Goal: Task Accomplishment & Management: Use online tool/utility

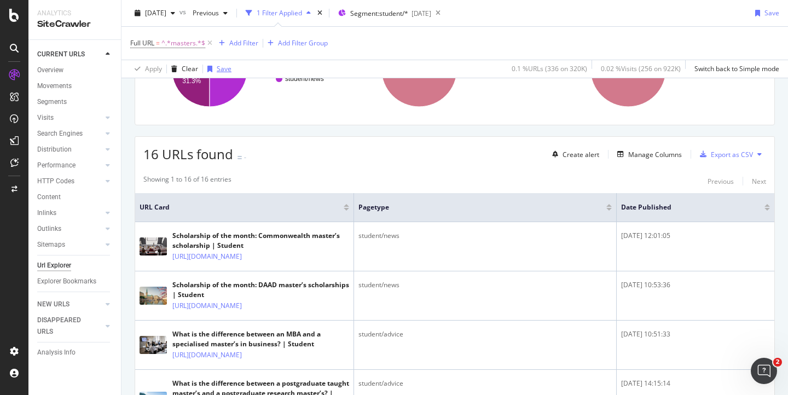
scroll to position [128, 0]
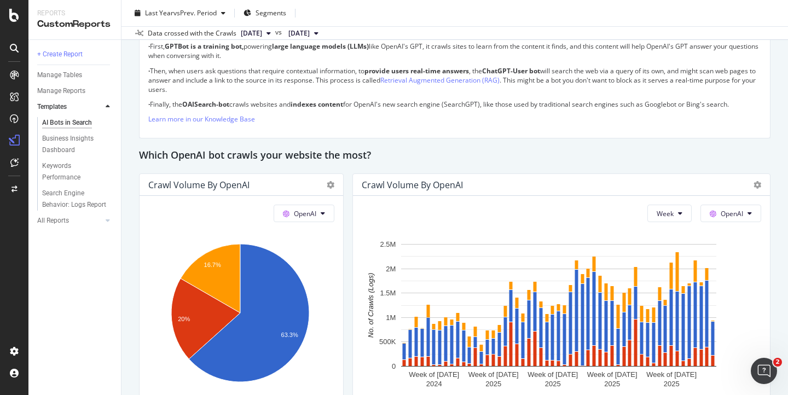
scroll to position [850, 0]
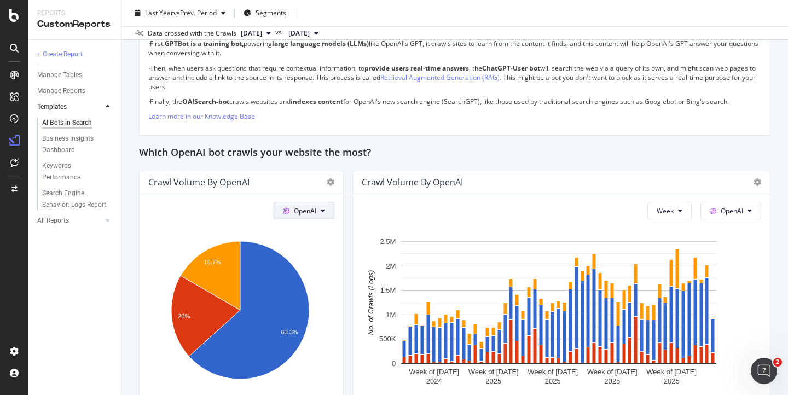
click at [304, 212] on span "OpenAI" at bounding box center [305, 210] width 22 height 9
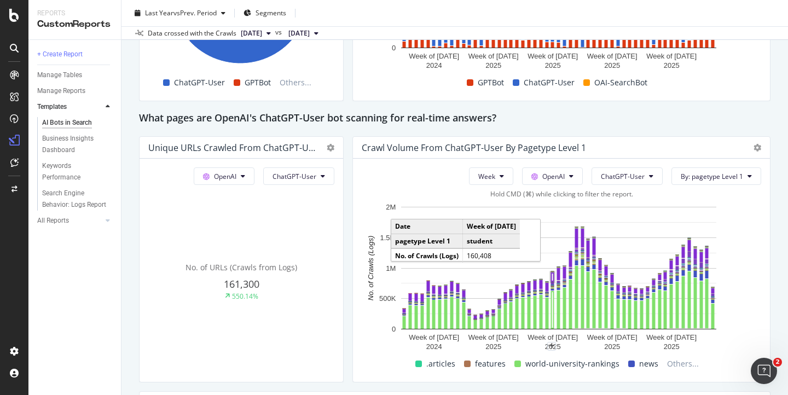
scroll to position [1164, 0]
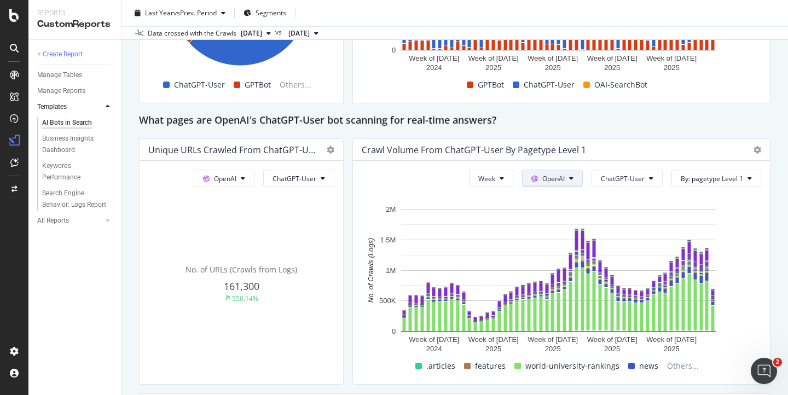
click at [560, 180] on button "OpenAI" at bounding box center [552, 179] width 61 height 18
click at [551, 241] on span "OpenAI" at bounding box center [563, 241] width 41 height 10
click at [608, 180] on span "ChatGPT-User" at bounding box center [623, 178] width 44 height 9
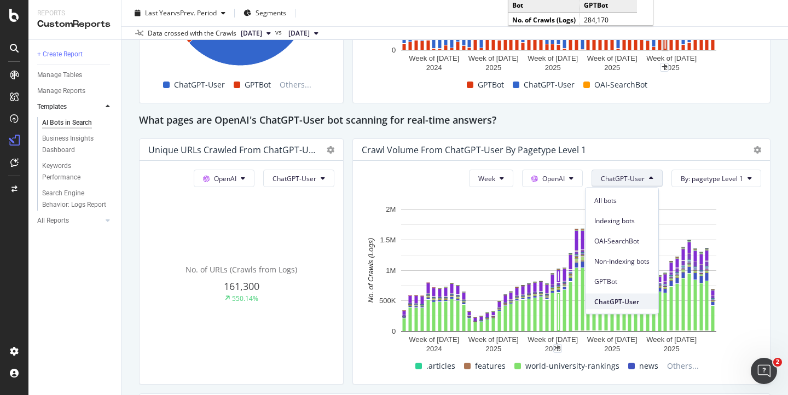
click at [610, 303] on span "ChatGPT-User" at bounding box center [622, 302] width 55 height 10
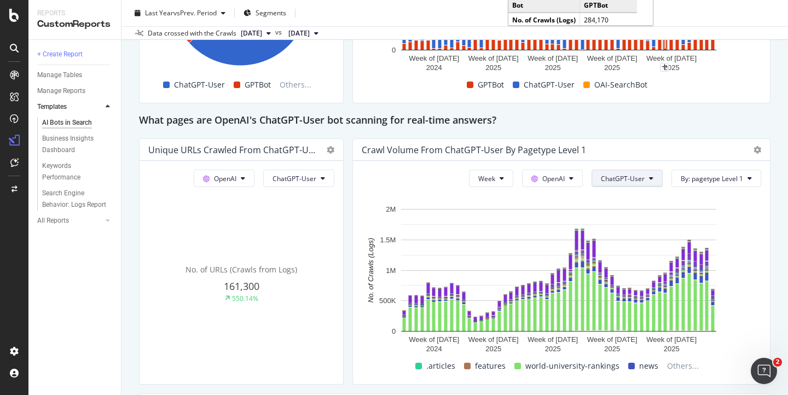
click at [611, 177] on span "ChatGPT-User" at bounding box center [623, 178] width 44 height 9
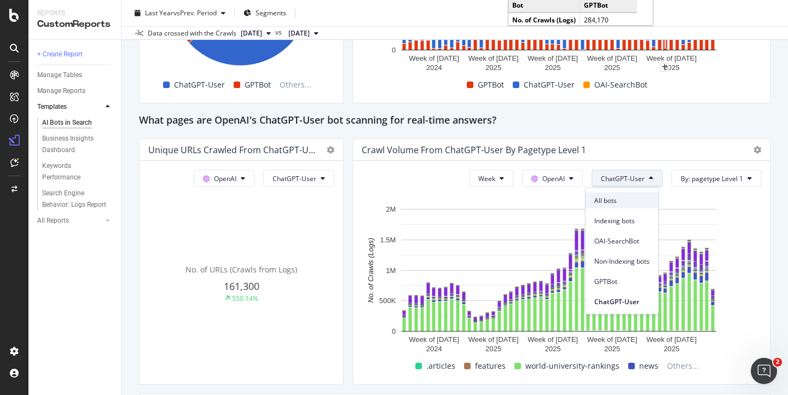
click at [613, 200] on span "All bots" at bounding box center [622, 200] width 55 height 10
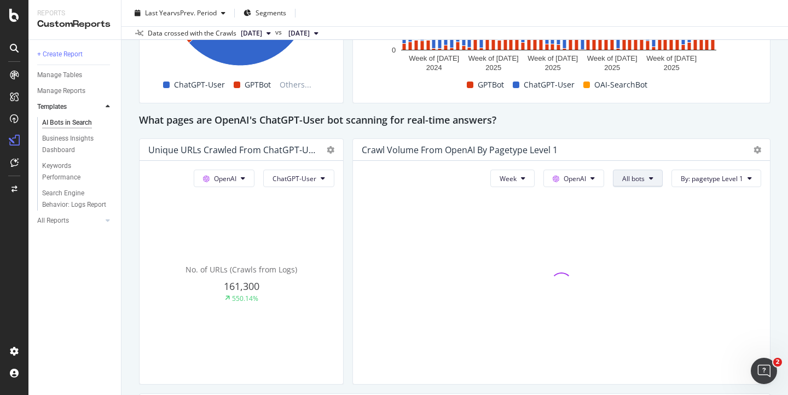
click at [627, 178] on span "All bots" at bounding box center [634, 178] width 22 height 9
click at [626, 300] on span "ChatGPT-User" at bounding box center [642, 302] width 55 height 10
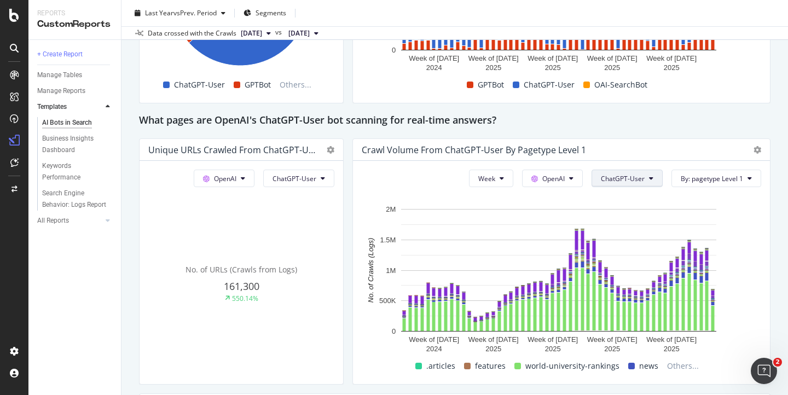
click at [612, 179] on span "ChatGPT-User" at bounding box center [623, 178] width 44 height 9
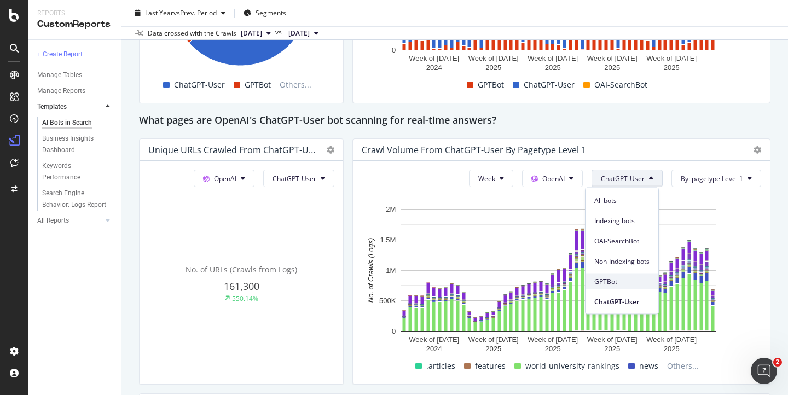
click at [611, 275] on div "GPTBot" at bounding box center [622, 282] width 73 height 16
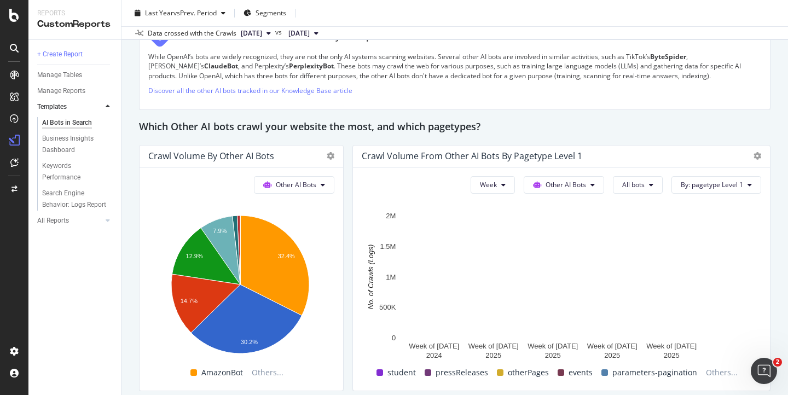
scroll to position [1544, 0]
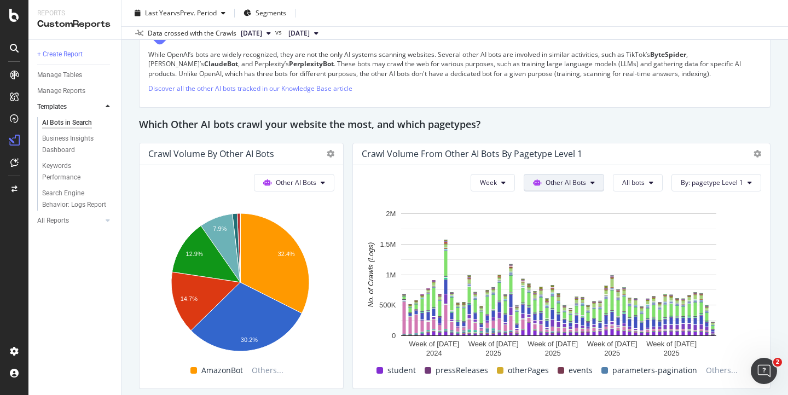
click at [578, 182] on span "Other AI Bots" at bounding box center [566, 182] width 41 height 9
click at [555, 243] on span "OpenAI" at bounding box center [564, 245] width 43 height 10
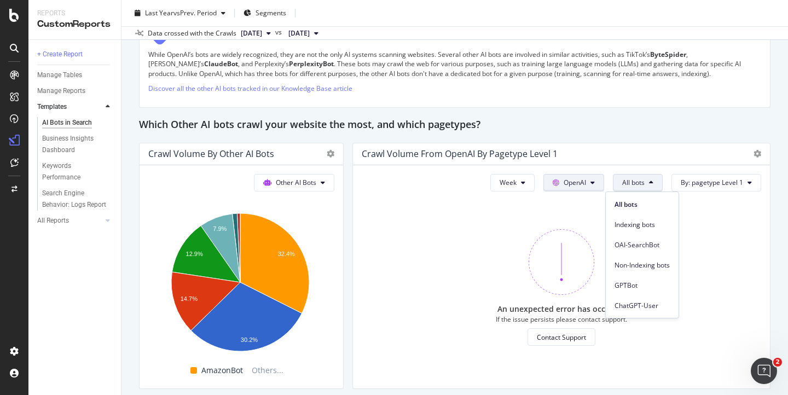
click at [566, 185] on span "OpenAI" at bounding box center [575, 182] width 22 height 9
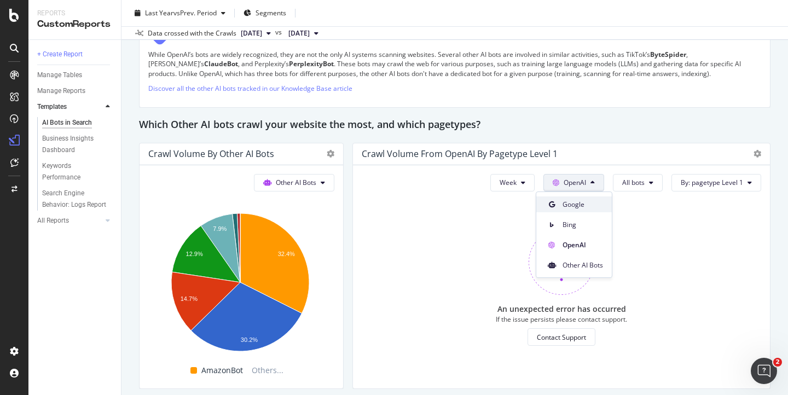
click at [563, 199] on div "Google" at bounding box center [575, 205] width 76 height 16
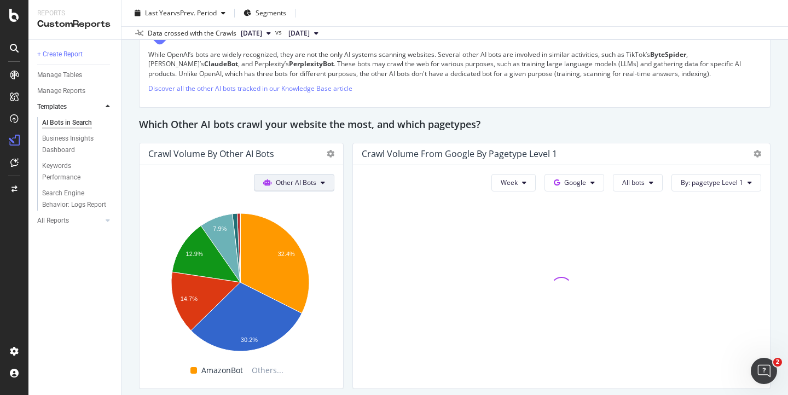
click at [305, 185] on span "Other AI Bots" at bounding box center [296, 182] width 41 height 9
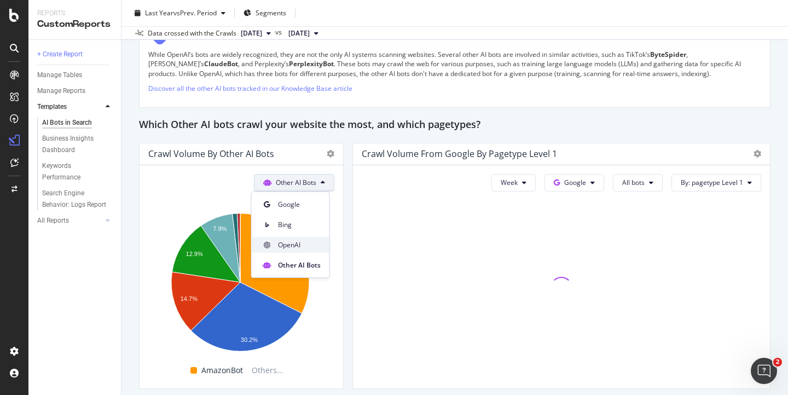
click at [299, 246] on span "OpenAI" at bounding box center [299, 245] width 43 height 10
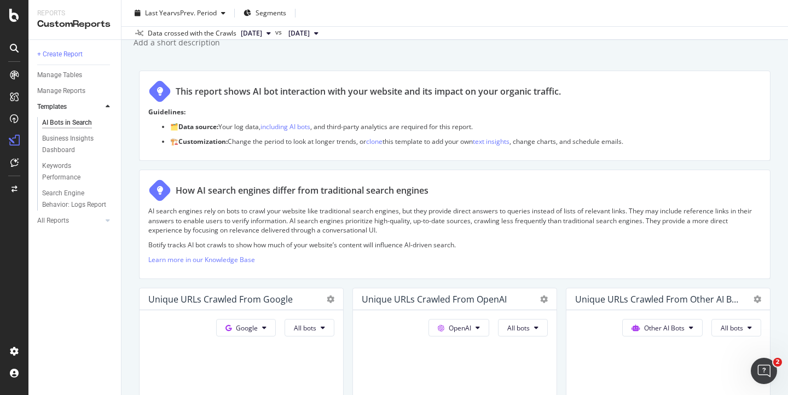
scroll to position [0, 0]
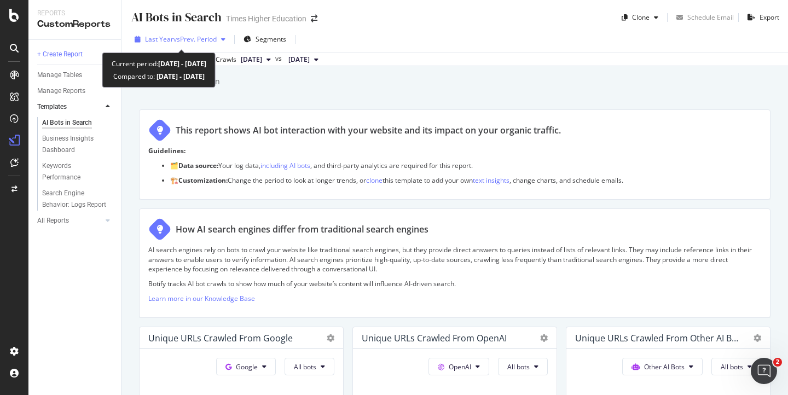
click at [197, 39] on span "vs Prev. Period" at bounding box center [195, 38] width 43 height 9
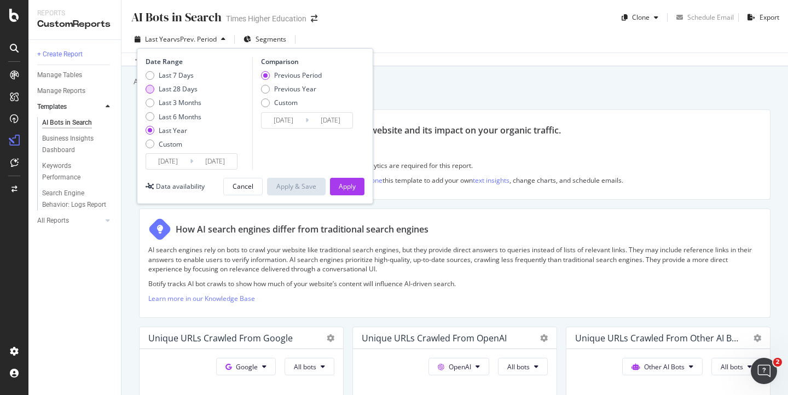
click at [148, 89] on div "Last 28 Days" at bounding box center [150, 89] width 9 height 9
type input "2025/09/04"
type input "2025/08/07"
type input "2025/09/03"
click at [347, 184] on div "Apply" at bounding box center [347, 186] width 17 height 9
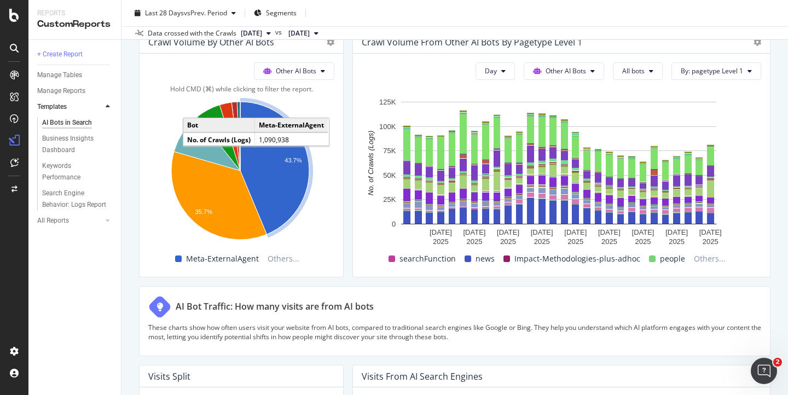
scroll to position [1643, 0]
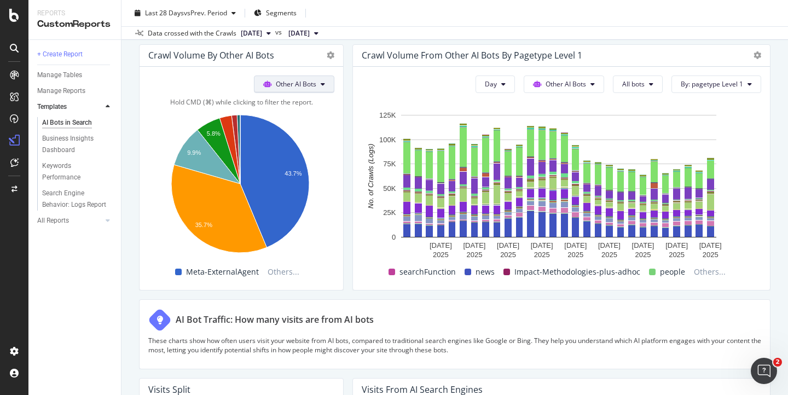
click at [293, 82] on span "Other AI Bots" at bounding box center [296, 83] width 41 height 9
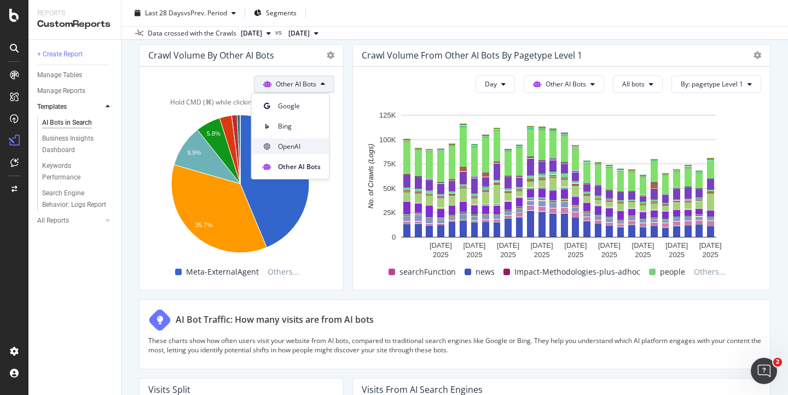
click at [289, 150] on span "OpenAI" at bounding box center [299, 147] width 43 height 10
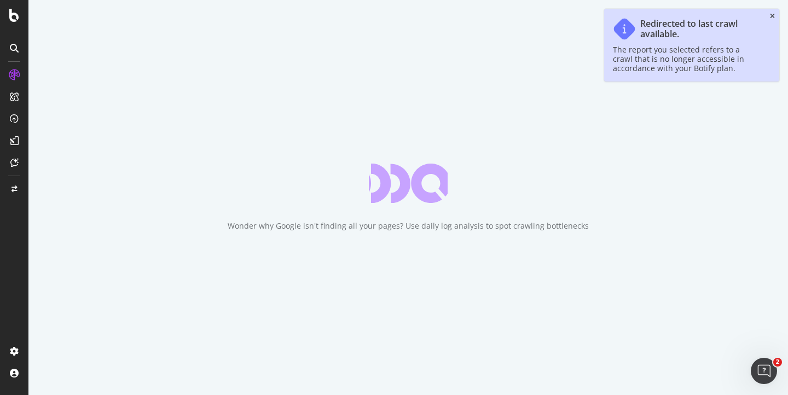
click at [773, 18] on icon "close toast" at bounding box center [772, 16] width 5 height 7
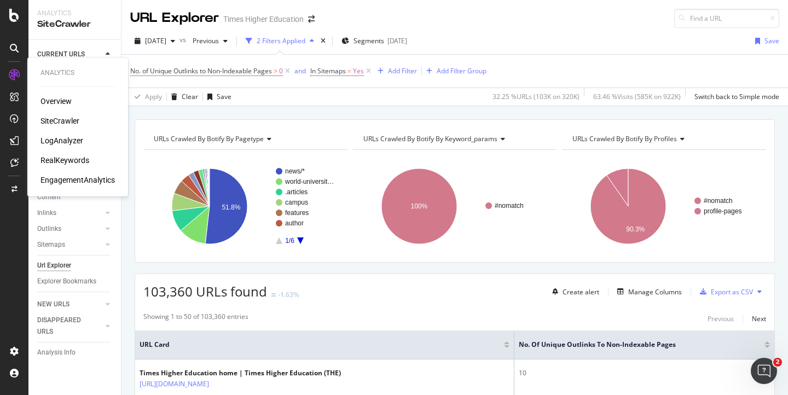
click at [73, 143] on div "LogAnalyzer" at bounding box center [62, 140] width 43 height 11
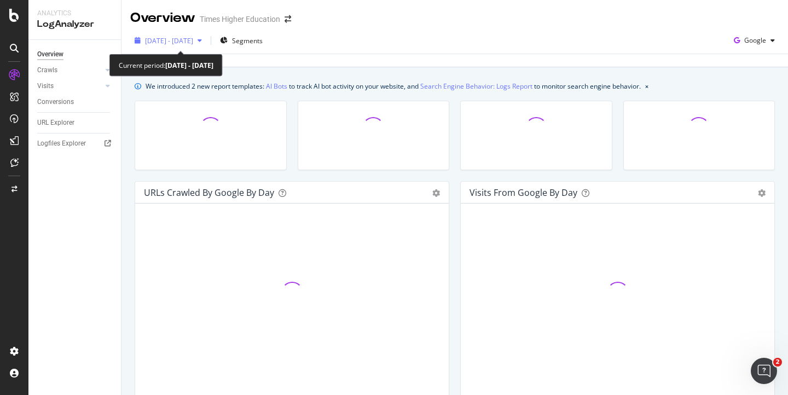
click at [170, 43] on span "[DATE] - [DATE]" at bounding box center [169, 40] width 48 height 9
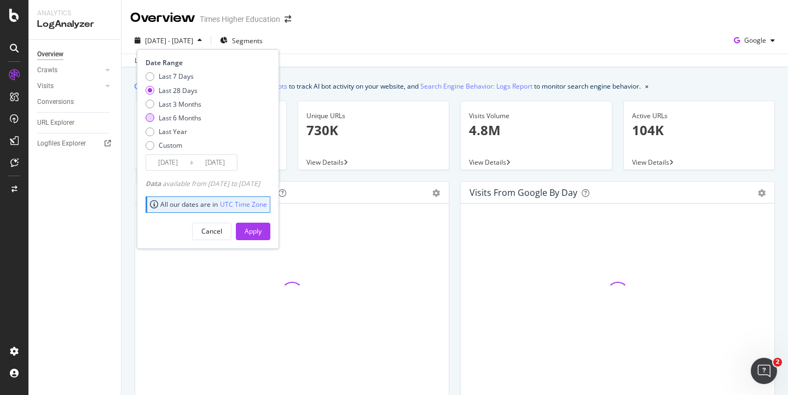
click at [151, 118] on div "Last 6 Months" at bounding box center [150, 117] width 9 height 9
type input "[DATE]"
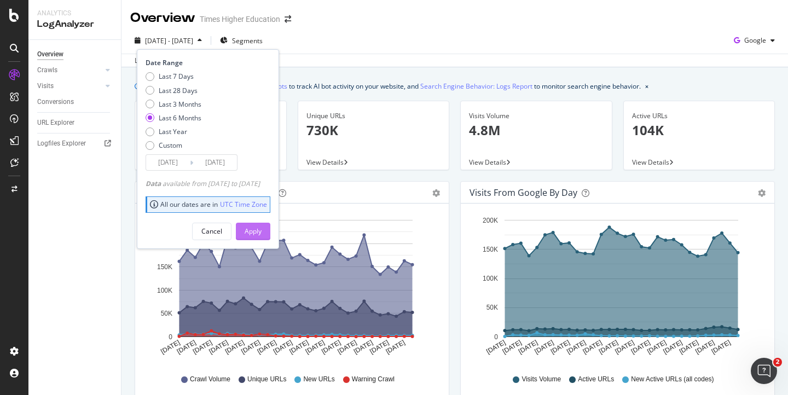
click at [262, 229] on div "Apply" at bounding box center [253, 231] width 17 height 9
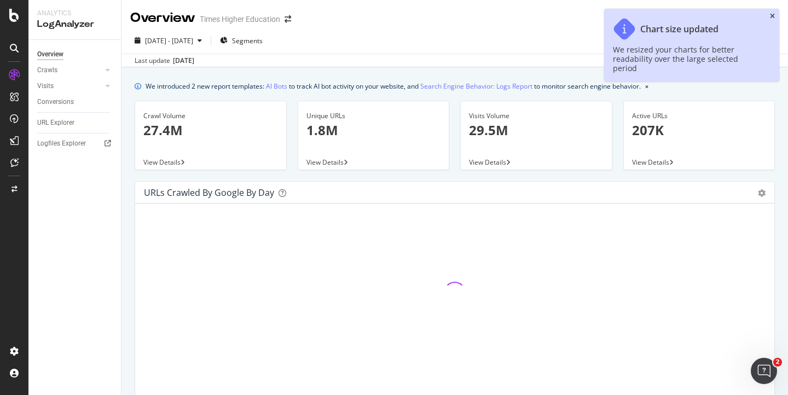
click at [772, 15] on icon "close toast" at bounding box center [772, 16] width 5 height 7
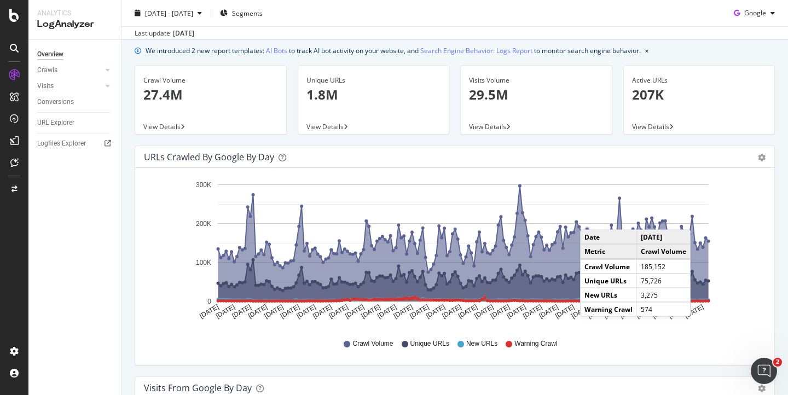
scroll to position [9, 0]
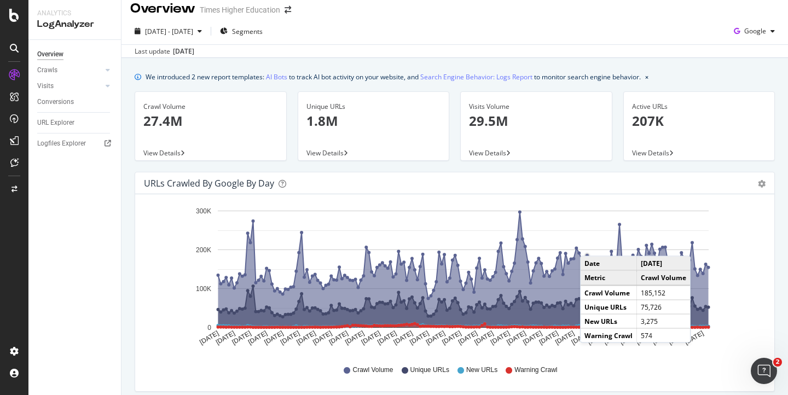
click at [747, 208] on icon "[DATE] [DATE] [DATE] [DATE] [DATE] [DATE] [DATE] [DATE] [DATE] [DATE] [DATE] [D…" at bounding box center [451, 279] width 614 height 152
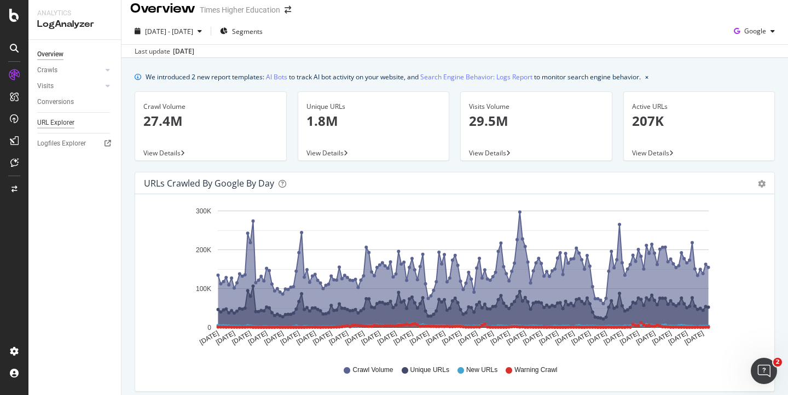
click at [62, 124] on div "URL Explorer" at bounding box center [55, 122] width 37 height 11
click at [61, 124] on div "URL Explorer" at bounding box center [55, 122] width 37 height 11
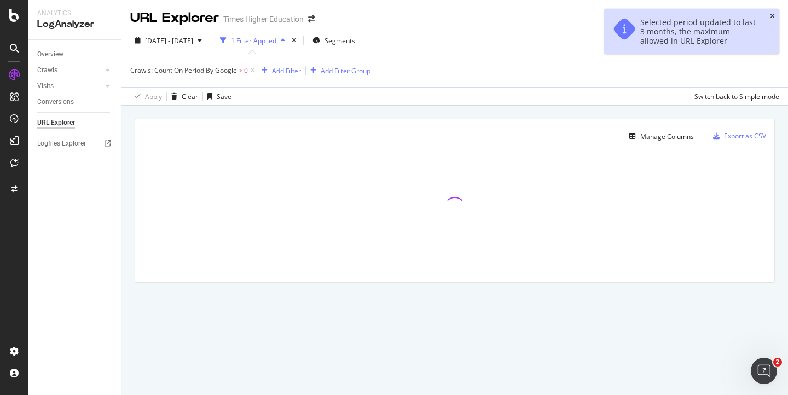
click at [773, 16] on icon "close toast" at bounding box center [772, 16] width 5 height 7
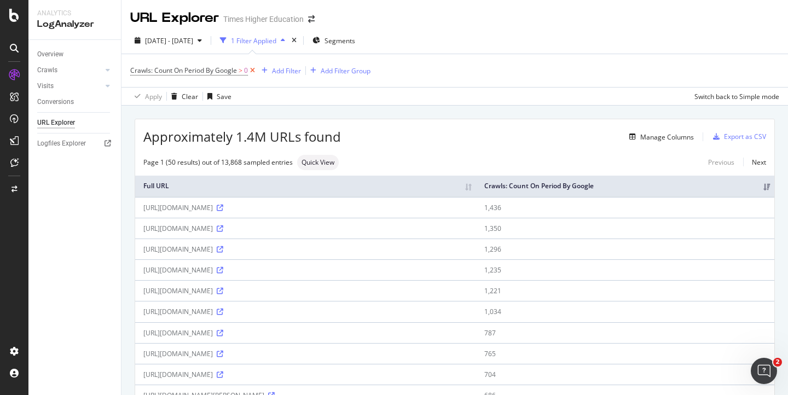
click at [253, 72] on icon at bounding box center [252, 70] width 9 height 11
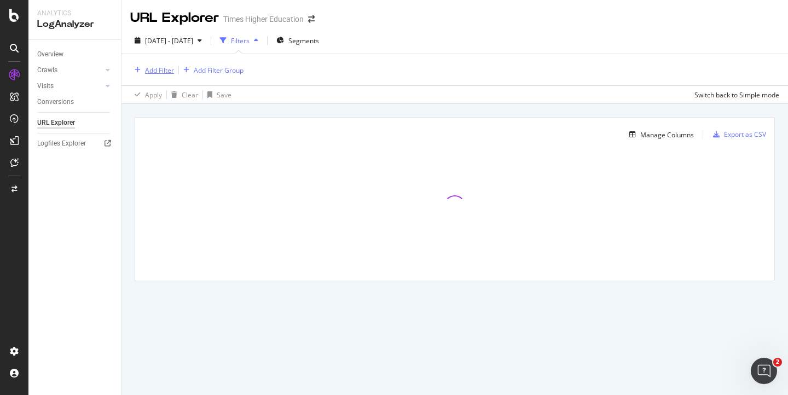
click at [151, 71] on div "Add Filter" at bounding box center [159, 70] width 29 height 9
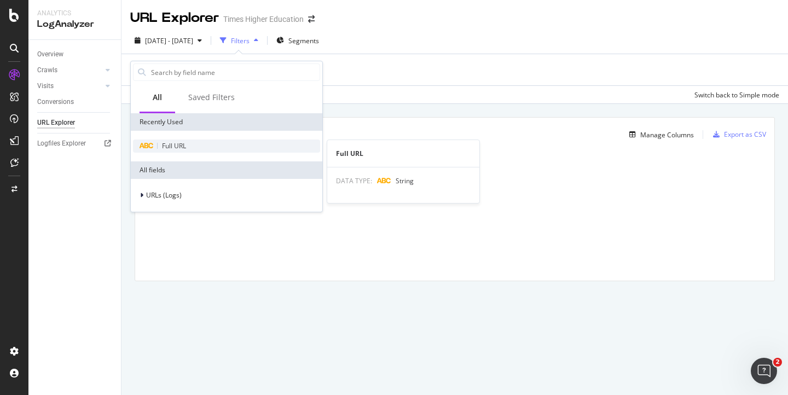
click at [166, 144] on span "Full URL" at bounding box center [174, 145] width 24 height 9
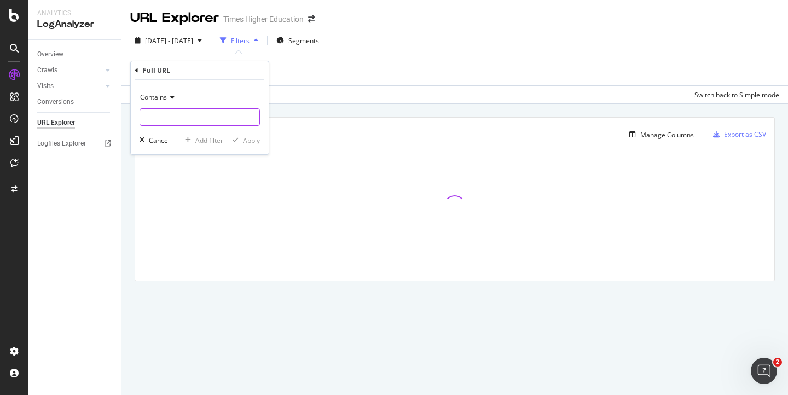
click at [157, 118] on input "text" at bounding box center [199, 117] width 119 height 18
paste input "[URL][DOMAIN_NAME]"
type input "[URL][DOMAIN_NAME]"
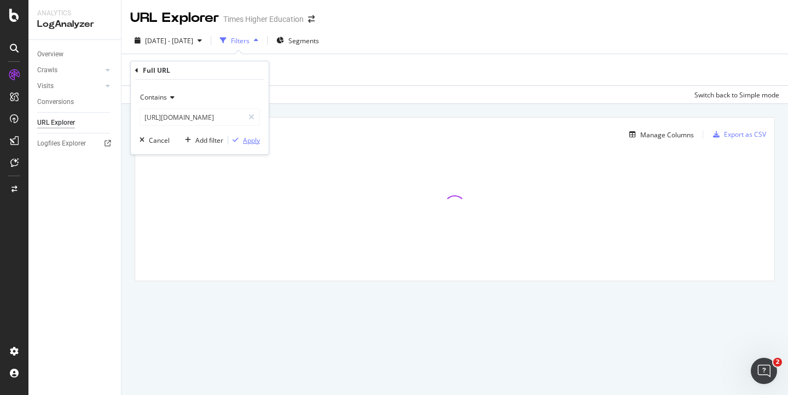
click at [244, 140] on div "Apply" at bounding box center [251, 140] width 17 height 9
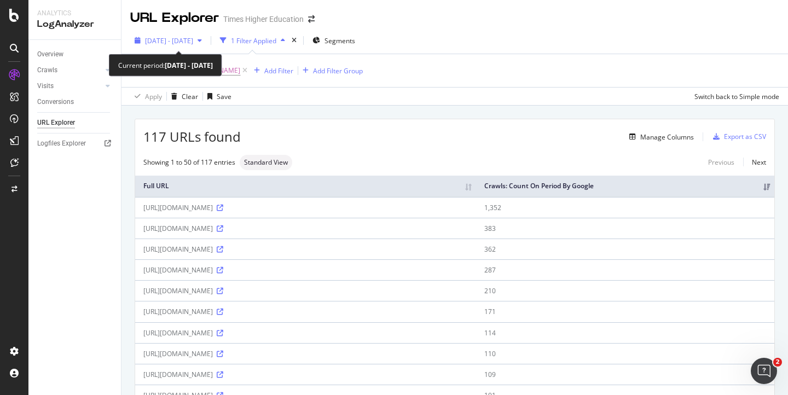
click at [191, 41] on span "[DATE] - [DATE]" at bounding box center [169, 40] width 48 height 9
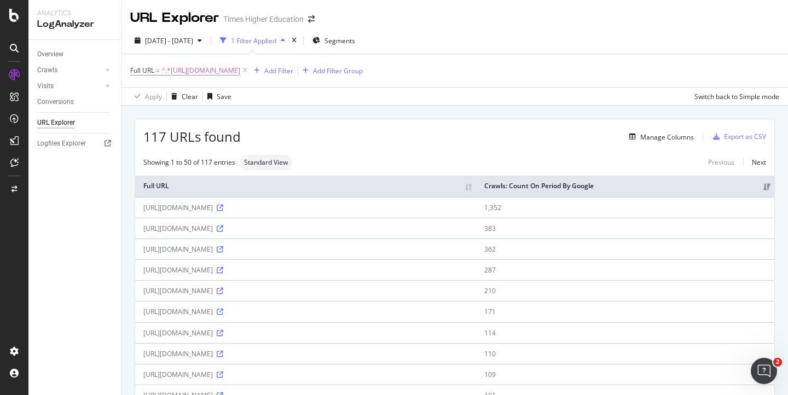
click at [367, 128] on div "117 URLs found Manage Columns Export as CSV" at bounding box center [455, 132] width 640 height 27
click at [645, 134] on div "Manage Columns" at bounding box center [668, 137] width 54 height 9
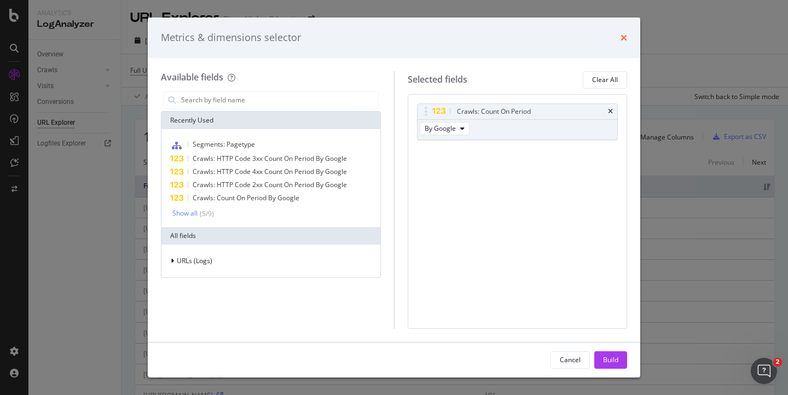
click at [622, 41] on icon "times" at bounding box center [624, 37] width 7 height 9
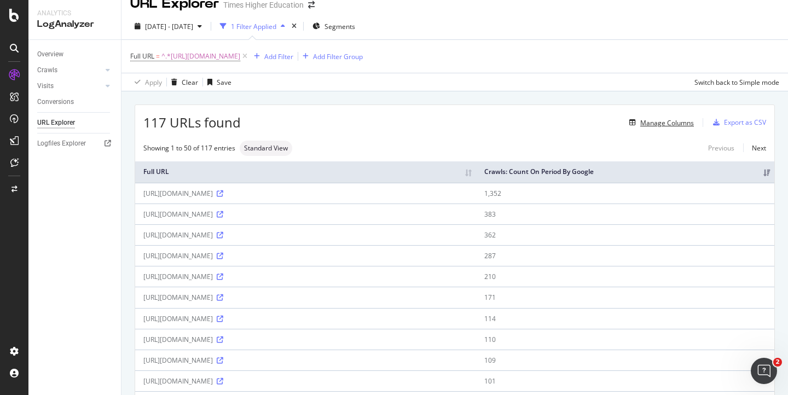
scroll to position [21, 0]
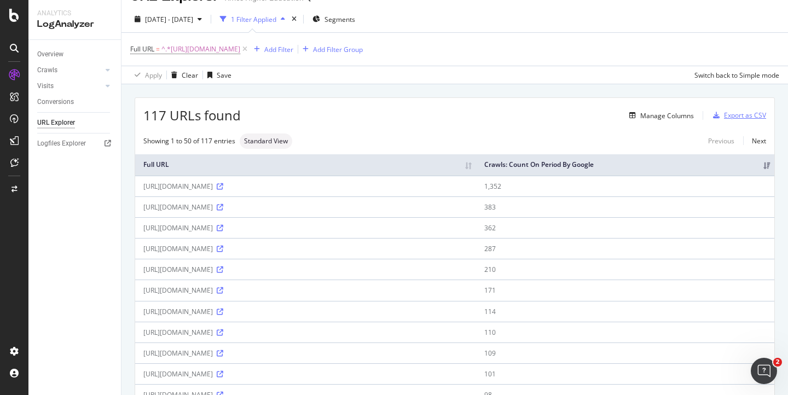
click at [734, 119] on div "Export as CSV" at bounding box center [745, 115] width 42 height 9
click at [57, 187] on div "DataExports" at bounding box center [62, 186] width 43 height 11
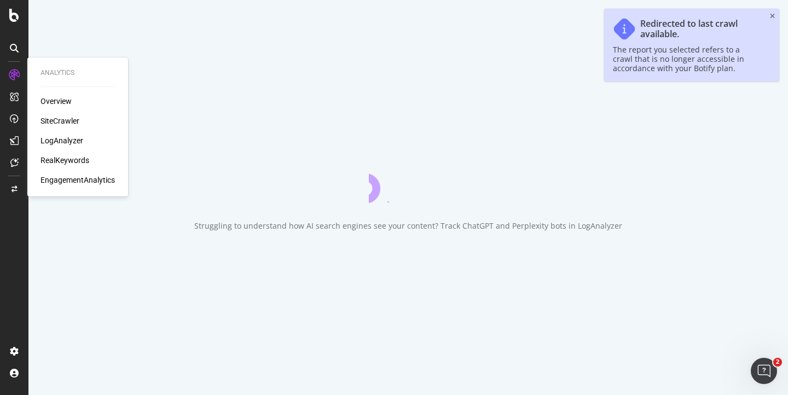
click at [51, 117] on div "SiteCrawler" at bounding box center [60, 121] width 39 height 11
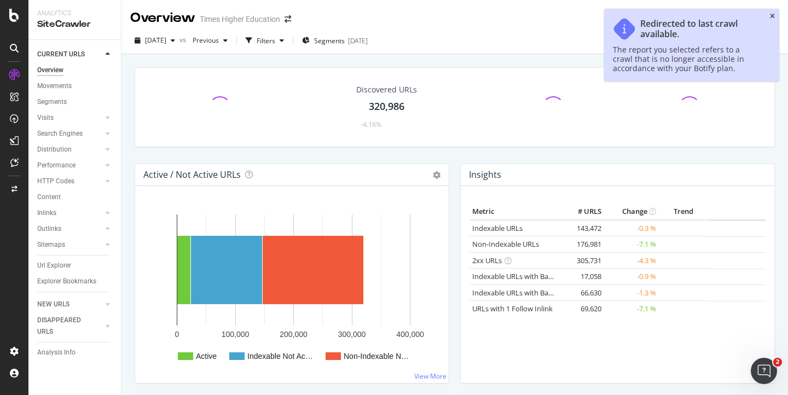
click at [771, 16] on icon "close toast" at bounding box center [772, 16] width 5 height 7
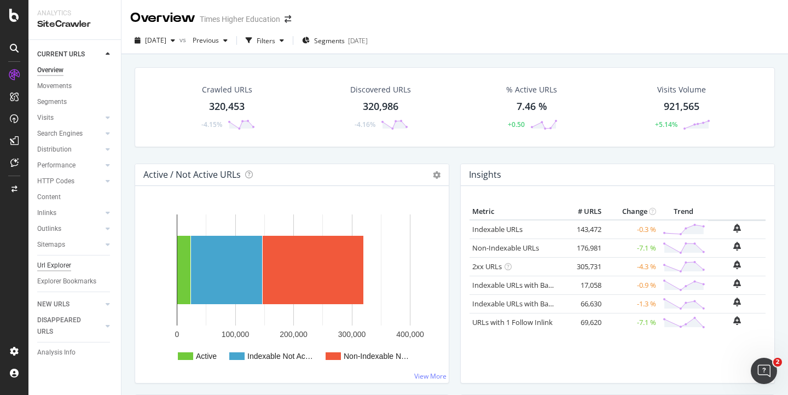
click at [52, 264] on div "Url Explorer" at bounding box center [54, 265] width 34 height 11
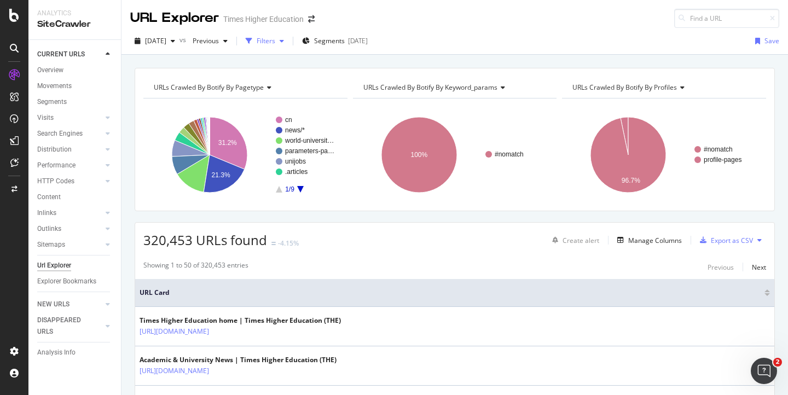
click at [275, 41] on div "Filters" at bounding box center [266, 40] width 19 height 9
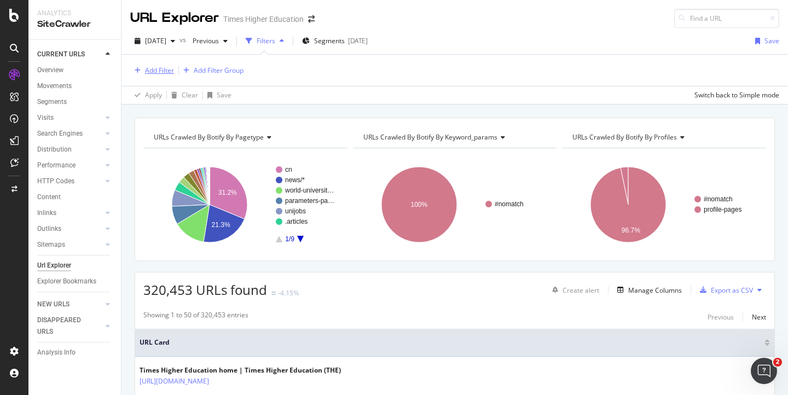
click at [164, 67] on div "Add Filter" at bounding box center [159, 70] width 29 height 9
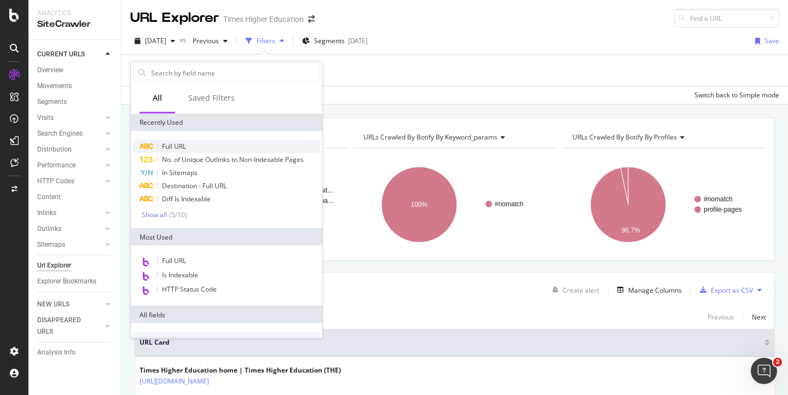
click at [174, 144] on span "Full URL" at bounding box center [174, 146] width 24 height 9
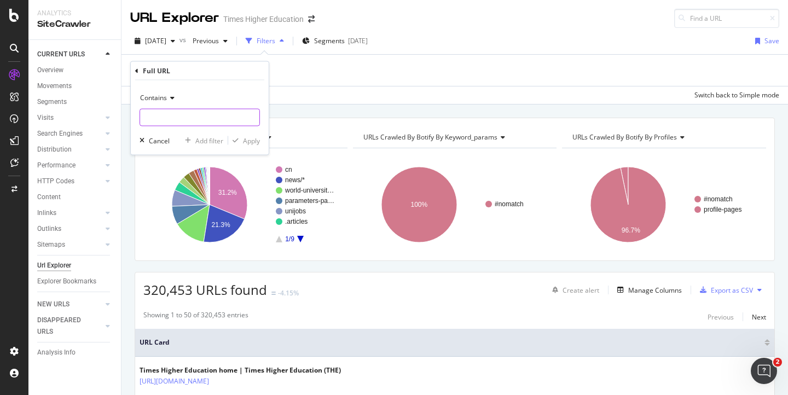
click at [143, 118] on input "text" at bounding box center [199, 118] width 119 height 18
paste input "[URL][DOMAIN_NAME]"
type input "[URL][DOMAIN_NAME]"
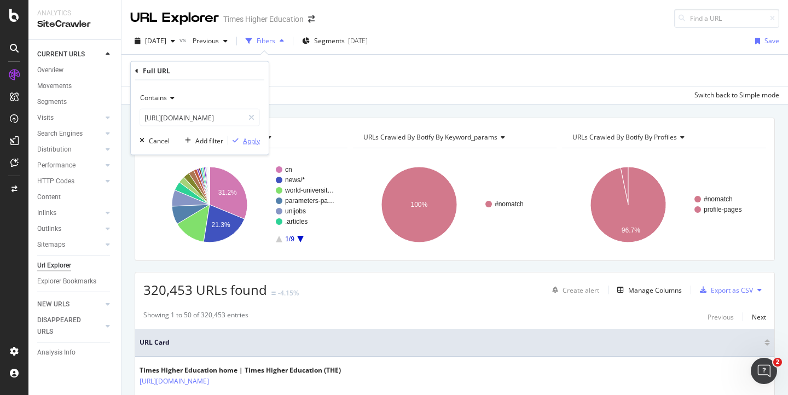
click at [255, 141] on div "Apply" at bounding box center [251, 140] width 17 height 9
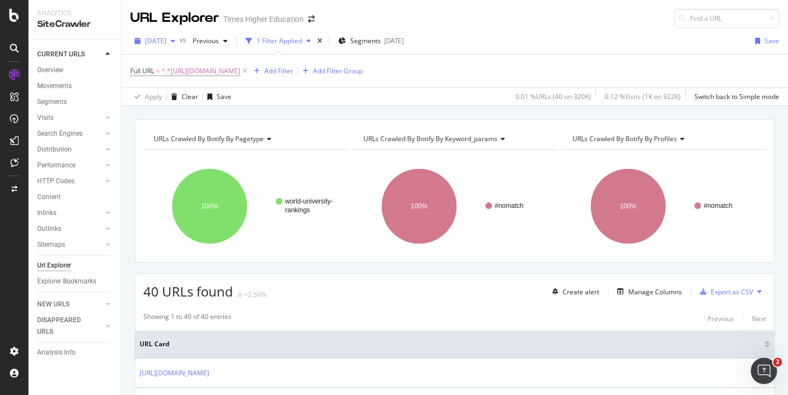
click at [166, 39] on span "[DATE]" at bounding box center [155, 40] width 21 height 9
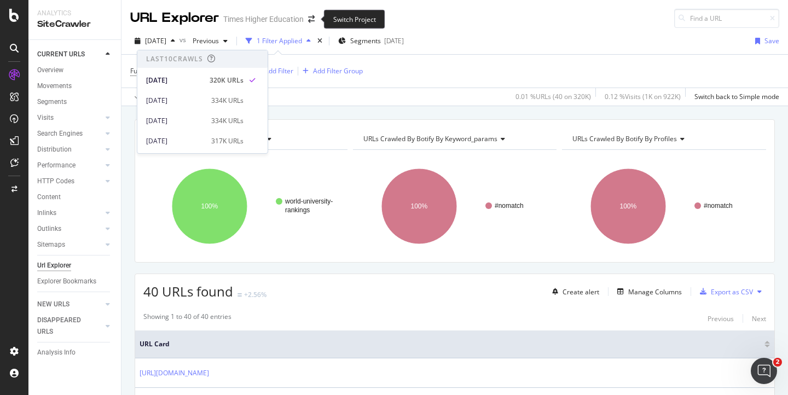
click at [360, 10] on div "Switch Project" at bounding box center [354, 19] width 61 height 19
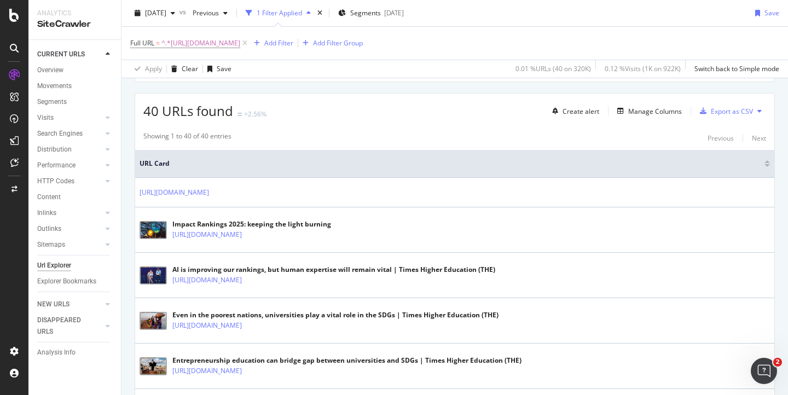
scroll to position [182, 0]
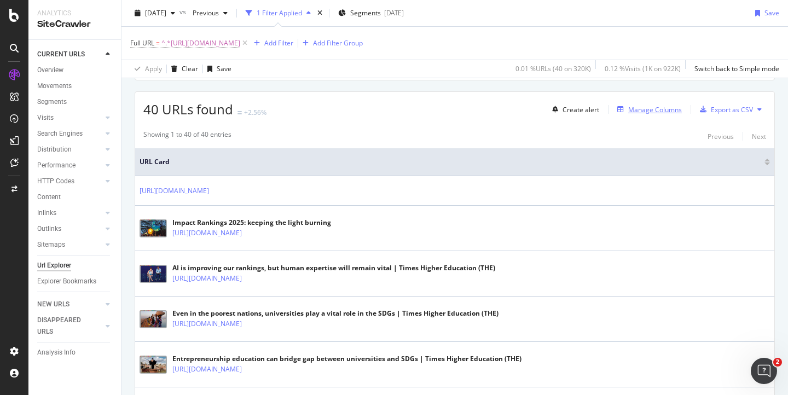
click at [629, 109] on div "Manage Columns" at bounding box center [656, 109] width 54 height 9
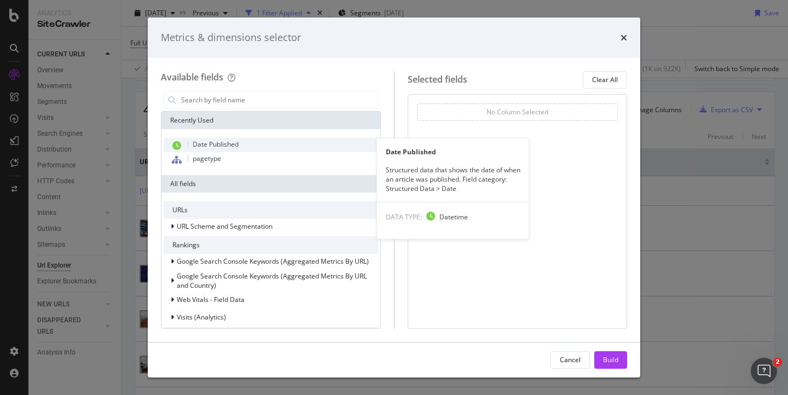
click at [216, 146] on span "Date Published" at bounding box center [216, 144] width 46 height 9
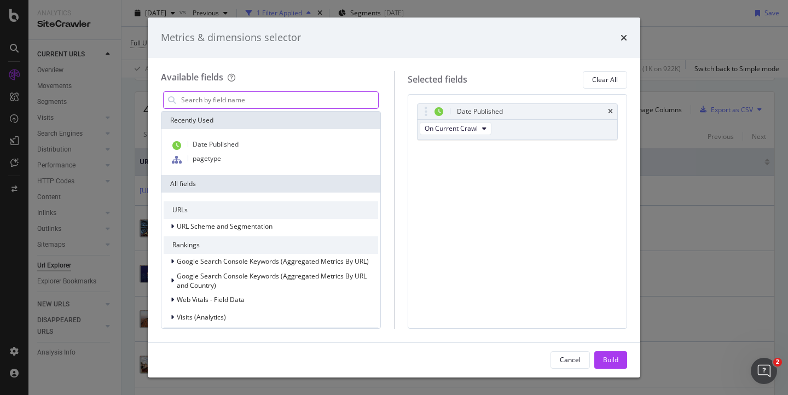
click at [224, 98] on input "modal" at bounding box center [279, 100] width 198 height 16
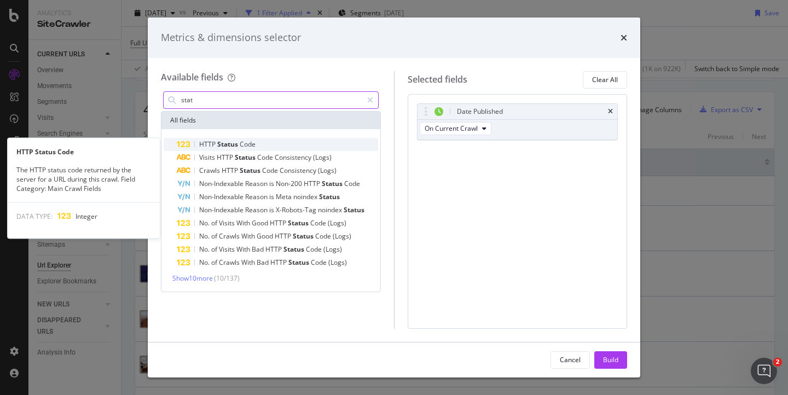
type input "stat"
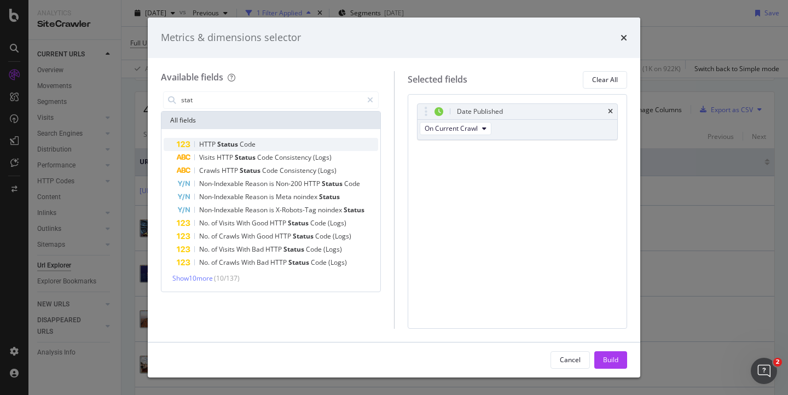
click at [254, 146] on span "Code" at bounding box center [248, 144] width 16 height 9
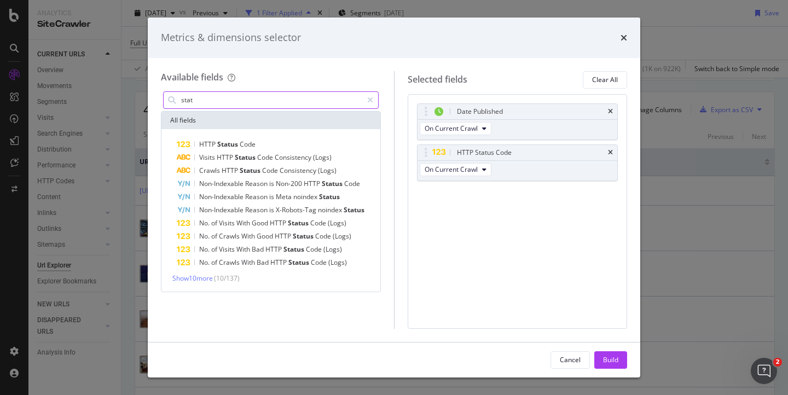
click at [225, 99] on input "stat" at bounding box center [271, 100] width 182 height 16
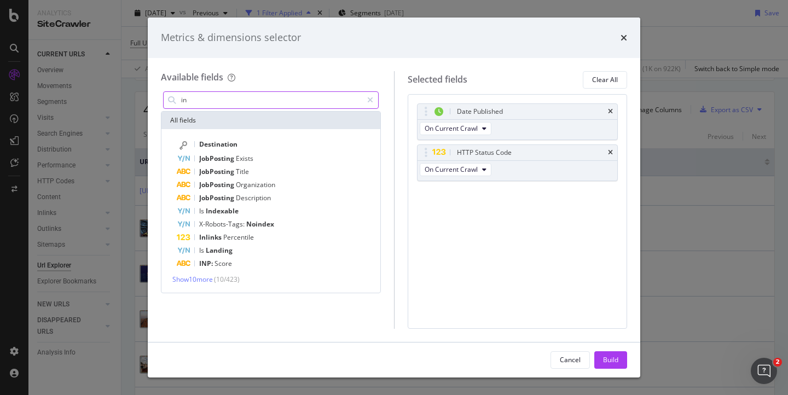
type input "i"
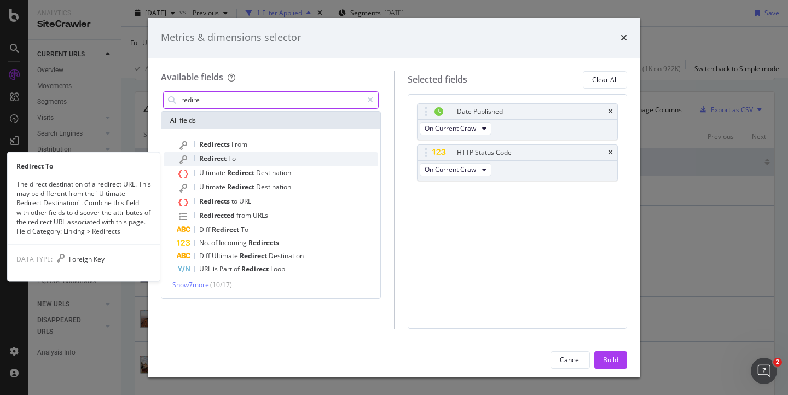
type input "redire"
click at [216, 156] on span "Redirect" at bounding box center [213, 158] width 29 height 9
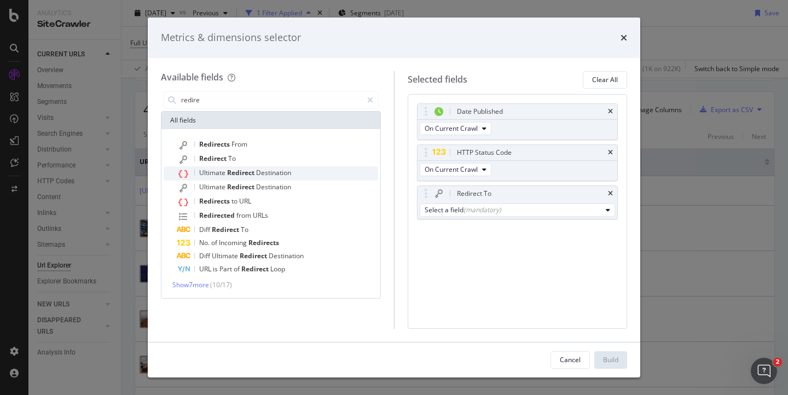
click at [219, 172] on span "Ultimate" at bounding box center [213, 172] width 28 height 9
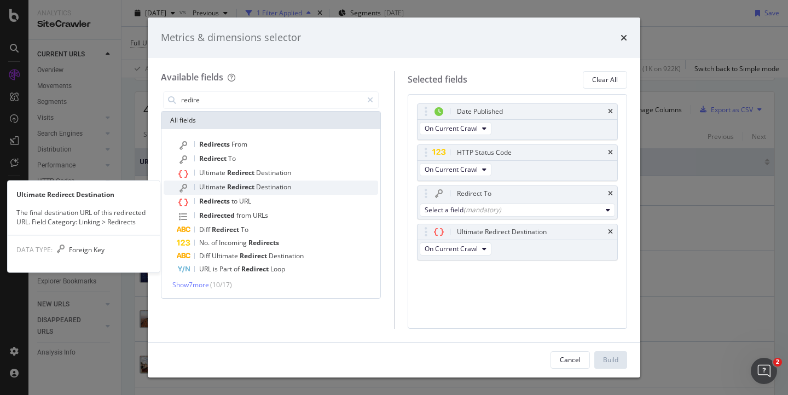
click at [219, 186] on span "Ultimate" at bounding box center [213, 186] width 28 height 9
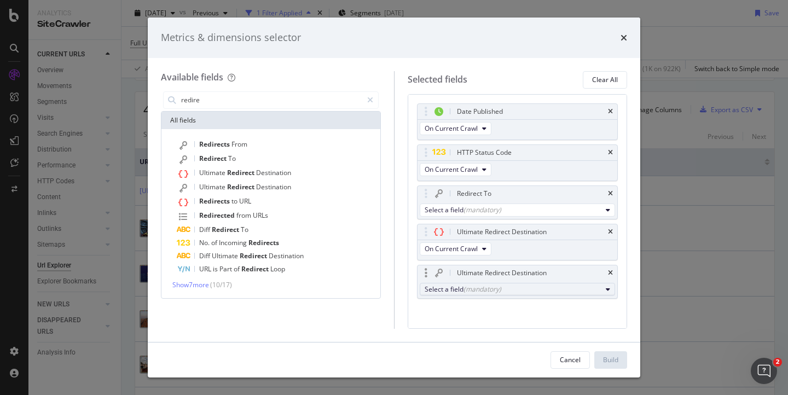
click at [465, 286] on div "(mandatory)" at bounding box center [483, 289] width 38 height 9
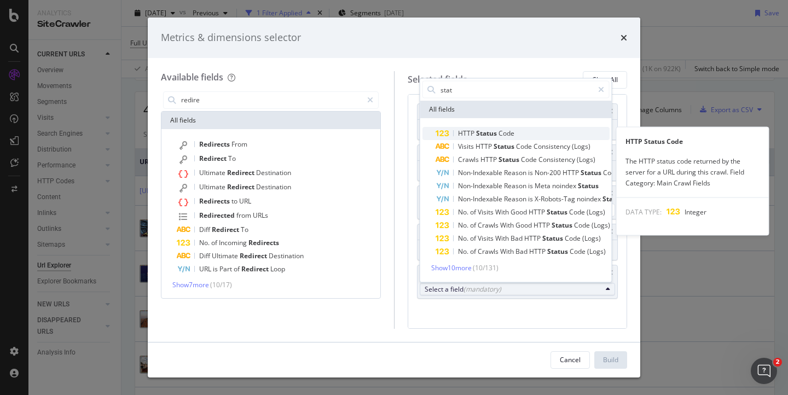
type input "stat"
click at [474, 129] on span "HTTP" at bounding box center [467, 133] width 18 height 9
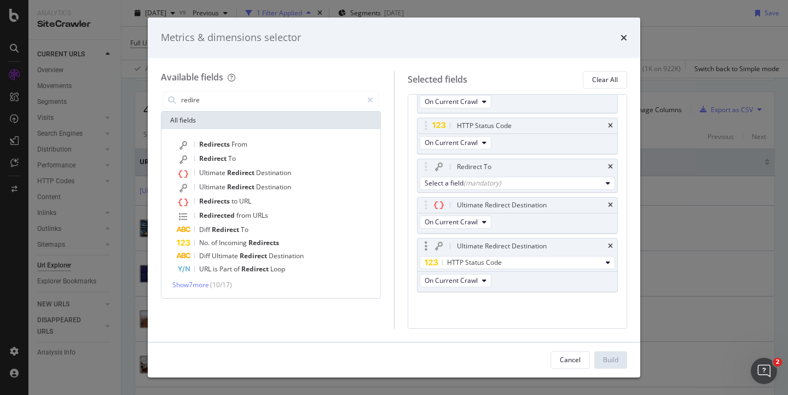
scroll to position [13, 0]
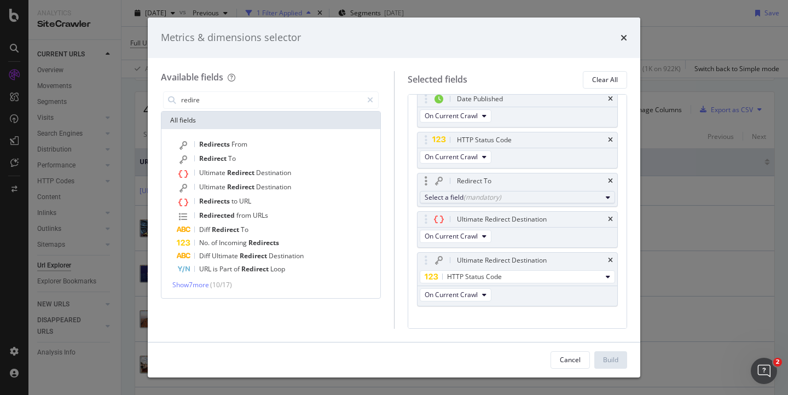
click at [481, 199] on div "(mandatory)" at bounding box center [483, 197] width 38 height 9
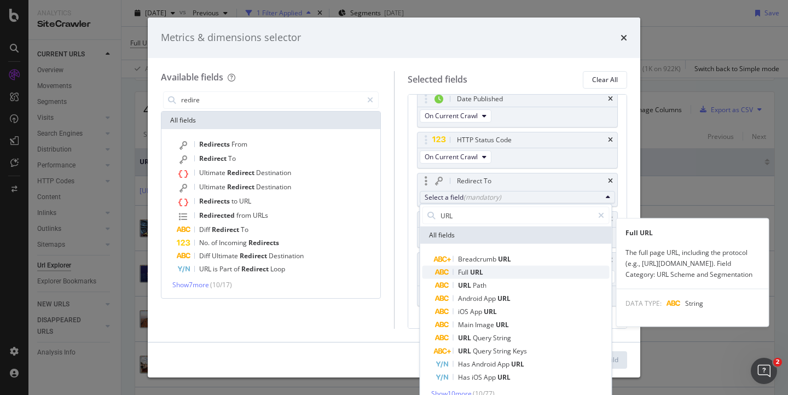
type input "URL"
click at [480, 274] on span "URL" at bounding box center [476, 272] width 13 height 9
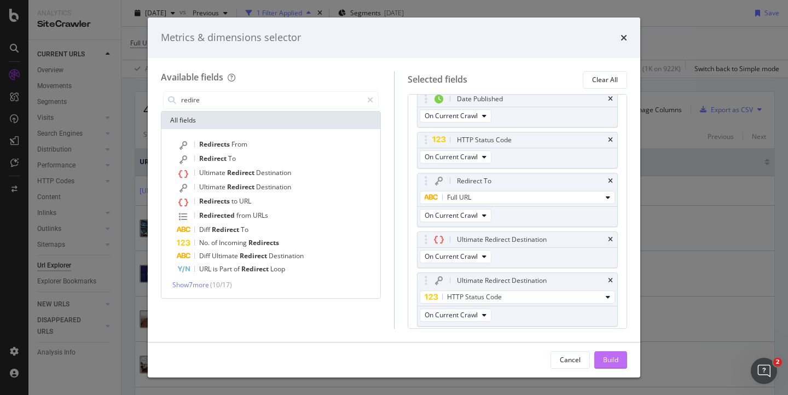
click at [603, 358] on div "Build" at bounding box center [610, 359] width 15 height 9
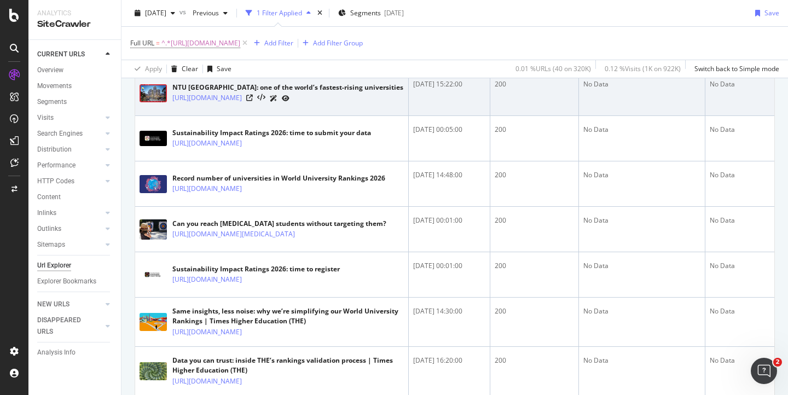
scroll to position [557, 0]
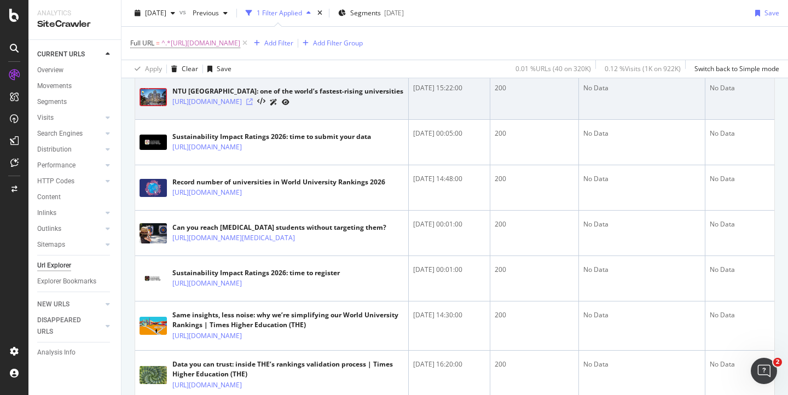
click at [253, 105] on icon at bounding box center [249, 102] width 7 height 7
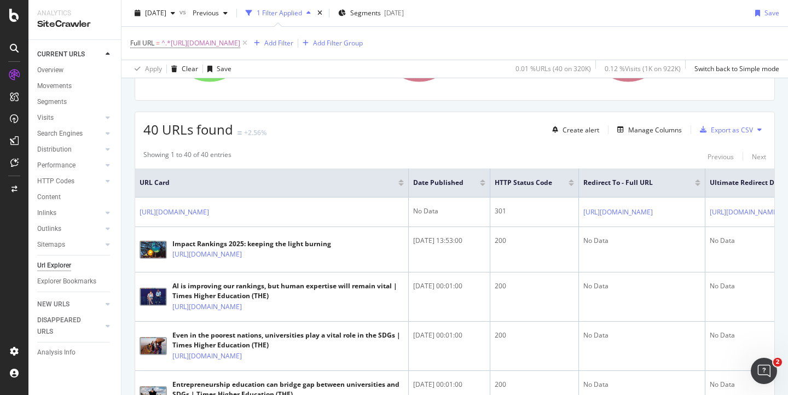
scroll to position [145, 0]
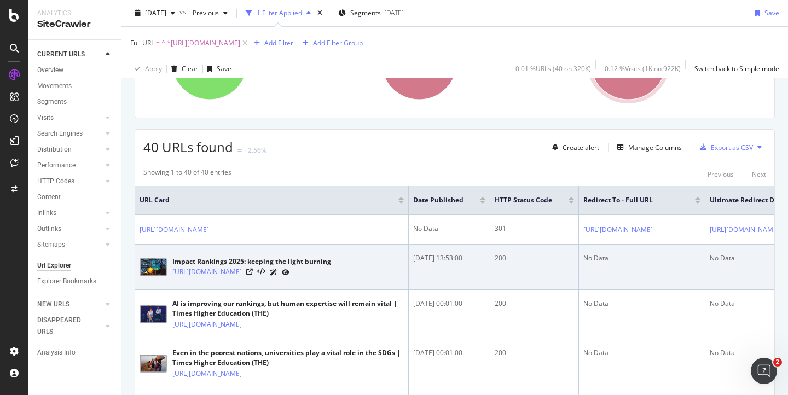
drag, startPoint x: 412, startPoint y: 270, endPoint x: 481, endPoint y: 270, distance: 68.4
click at [481, 270] on td "2025-06-18 13:53:00" at bounding box center [450, 267] width 82 height 45
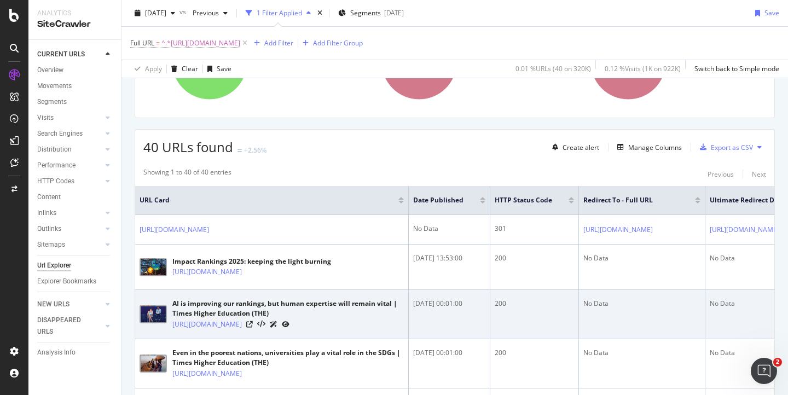
scroll to position [83, 0]
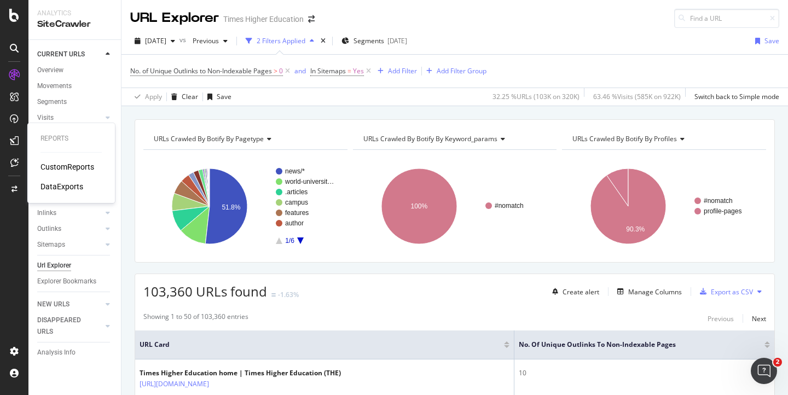
click at [45, 186] on div "DataExports" at bounding box center [62, 186] width 43 height 11
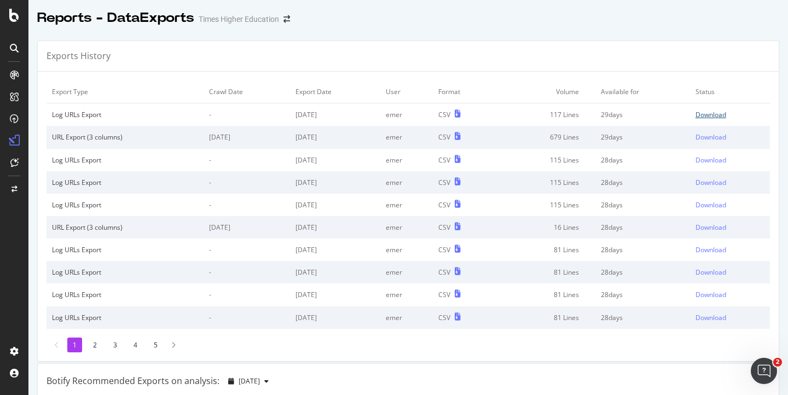
click at [696, 115] on div "Download" at bounding box center [711, 114] width 31 height 9
